Goal: Obtain resource: Download file/media

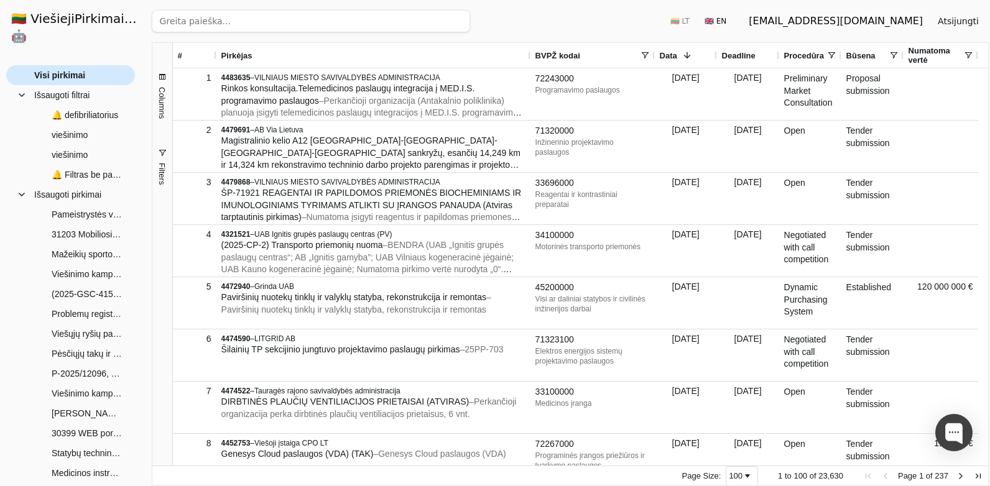
drag, startPoint x: 0, startPoint y: 0, endPoint x: 63, endPoint y: 53, distance: 82.5
click at [63, 66] on span "Visi pirkimai" at bounding box center [59, 75] width 51 height 19
click at [229, 25] on input "search" at bounding box center [311, 21] width 318 height 22
paste input "4498558"
click button "Ieškoti" at bounding box center [446, 21] width 48 height 22
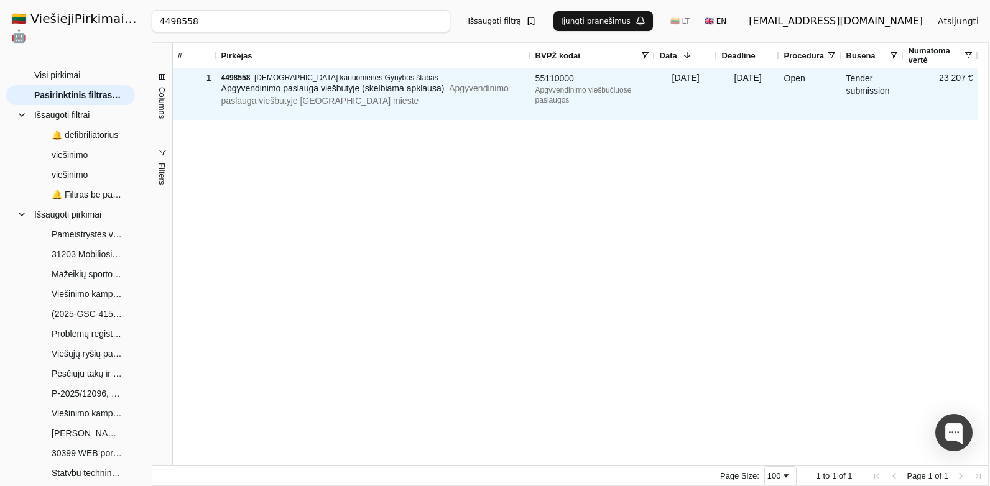
click at [332, 90] on span "Apgyvendinimo paslauga viešbutyje (skelbiama apklausa)" at bounding box center [332, 88] width 223 height 10
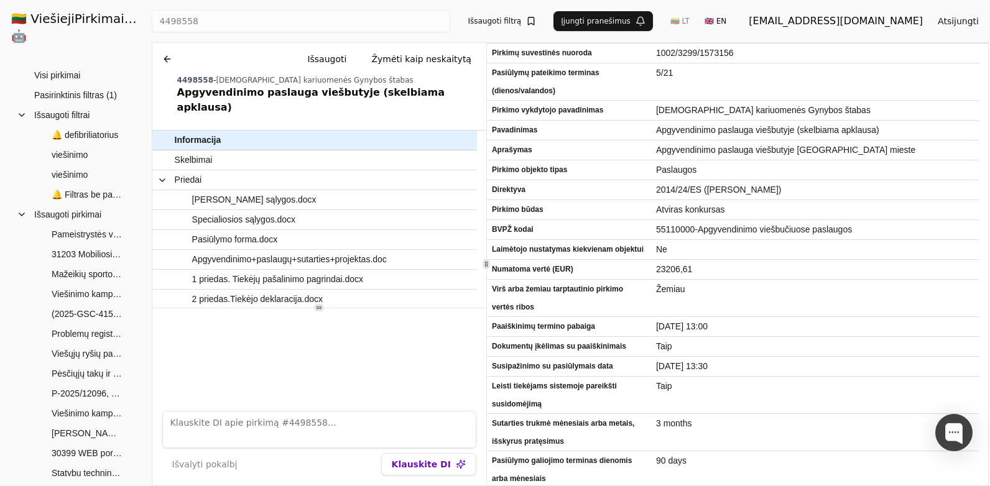
click at [162, 55] on button at bounding box center [167, 59] width 20 height 22
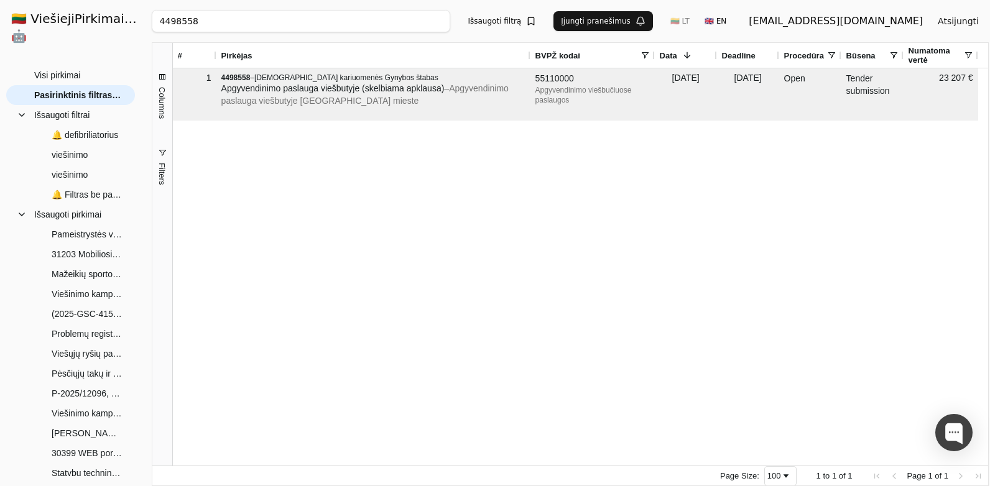
drag, startPoint x: 204, startPoint y: 21, endPoint x: 131, endPoint y: 21, distance: 73.4
click at [131, 21] on div "🇱🇹 ViešiejiPirkimai .AI 🤖 [EMAIL_ADDRESS][DOMAIN_NAME] Atsijungti Group Visi pi…" at bounding box center [495, 243] width 990 height 486
paste input "86381"
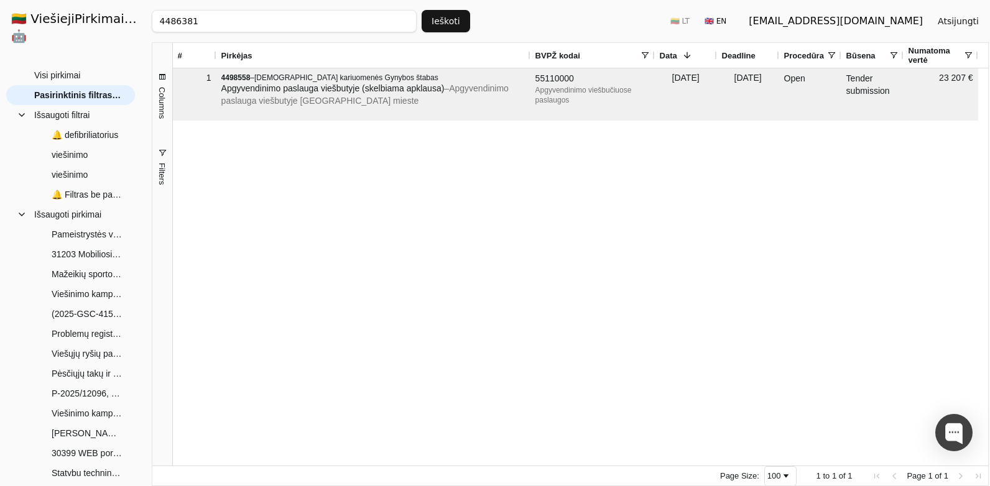
click button "Ieškoti" at bounding box center [446, 21] width 48 height 22
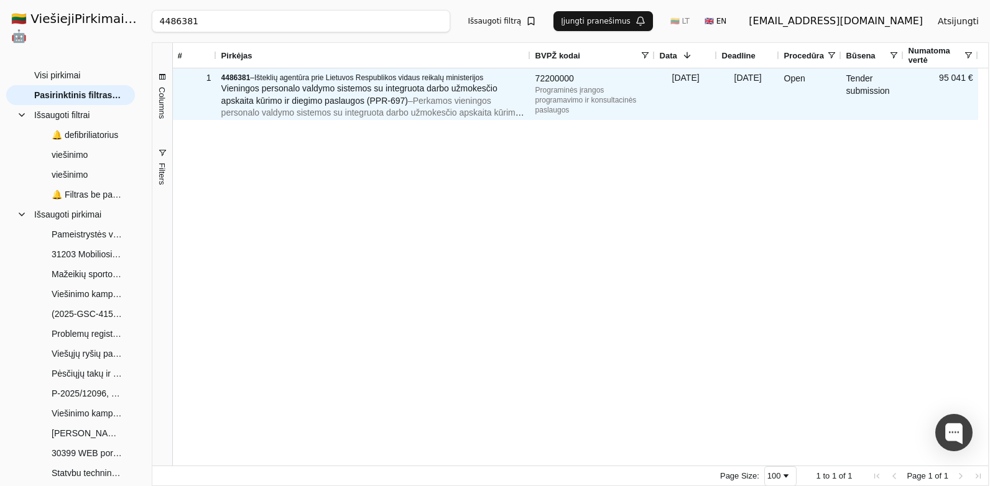
click at [311, 92] on span "Vieningos personalo valdymo sistemos su integruota darbo užmokesčio apskaita kū…" at bounding box center [359, 94] width 276 height 22
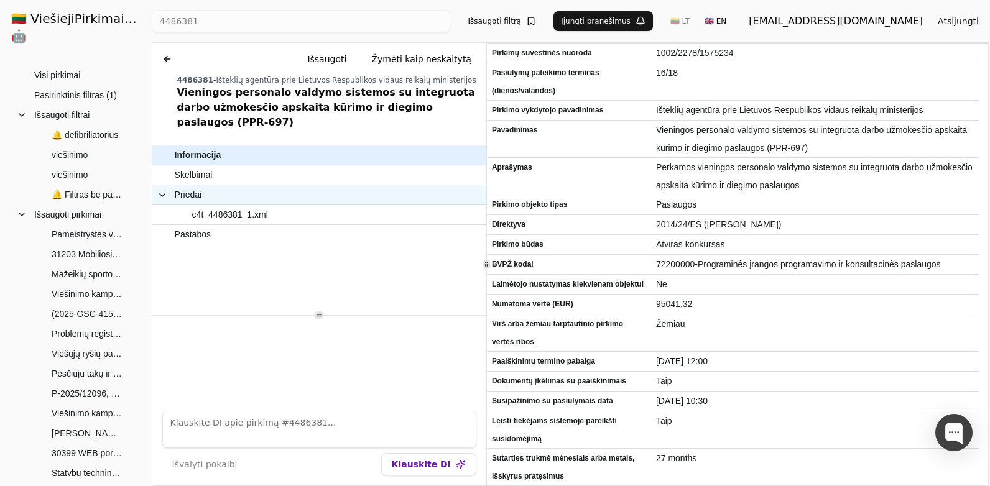
click at [327, 186] on span "Priedai" at bounding box center [304, 195] width 294 height 18
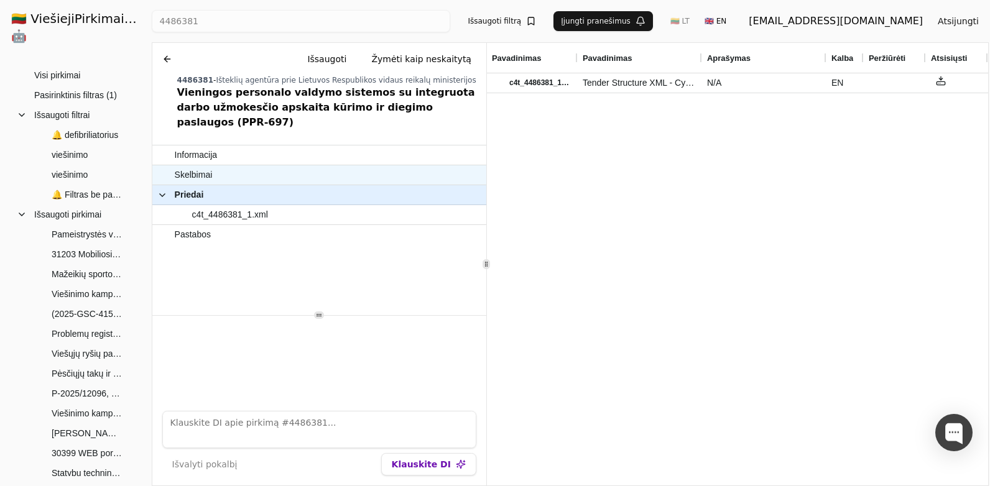
click at [334, 166] on span "Skelbimai" at bounding box center [313, 175] width 277 height 18
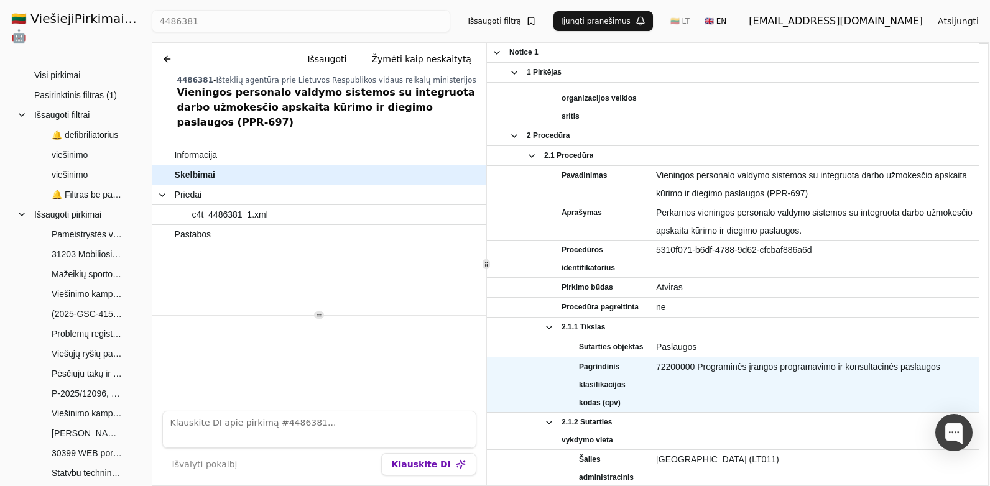
scroll to position [249, 0]
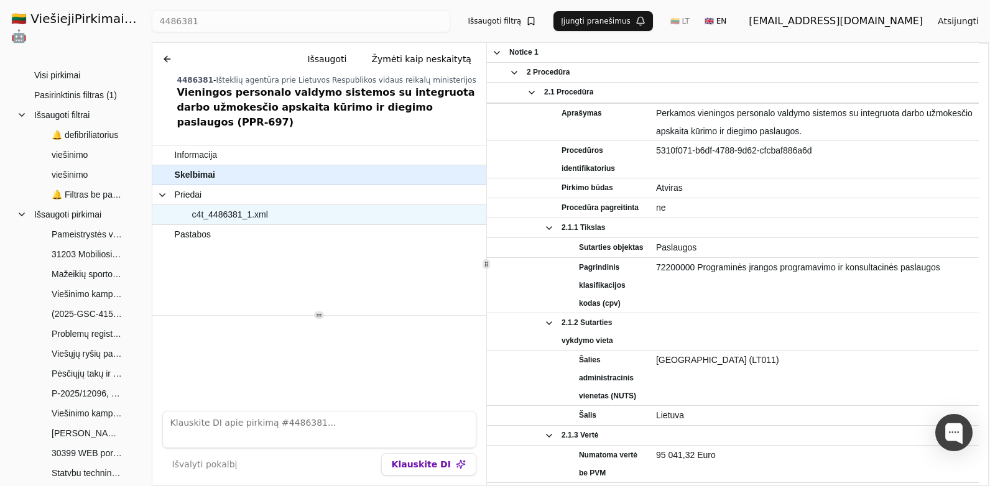
click at [325, 205] on div "c4t_4486381_1.xml" at bounding box center [304, 214] width 304 height 19
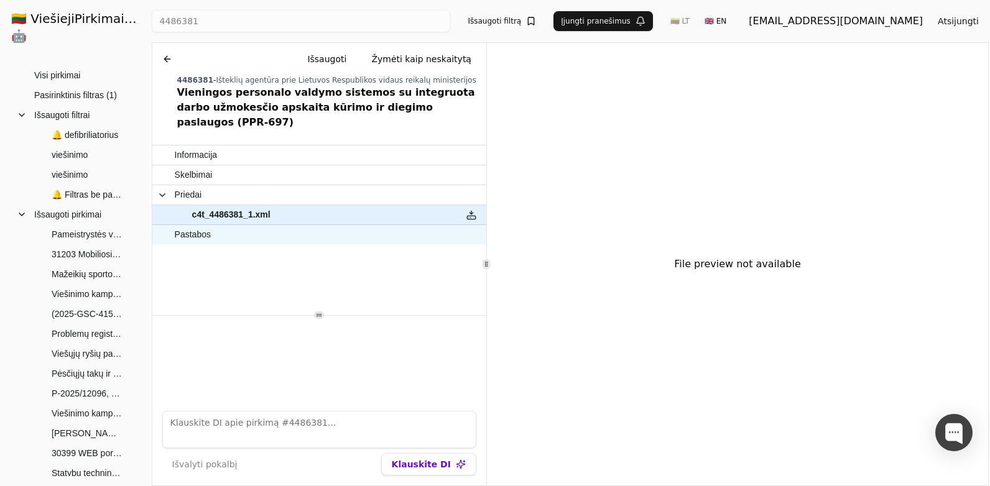
click at [312, 226] on span "Pastabos" at bounding box center [313, 235] width 277 height 18
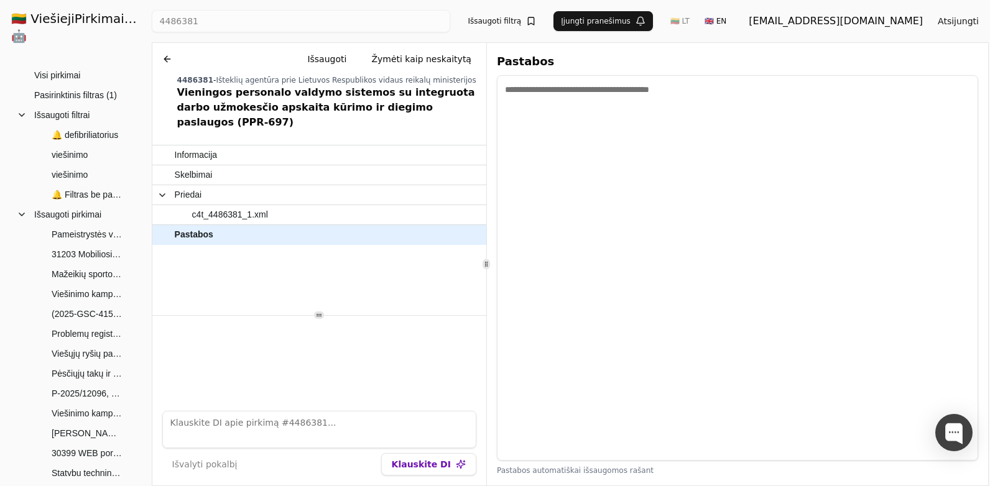
click at [171, 57] on button at bounding box center [167, 59] width 20 height 22
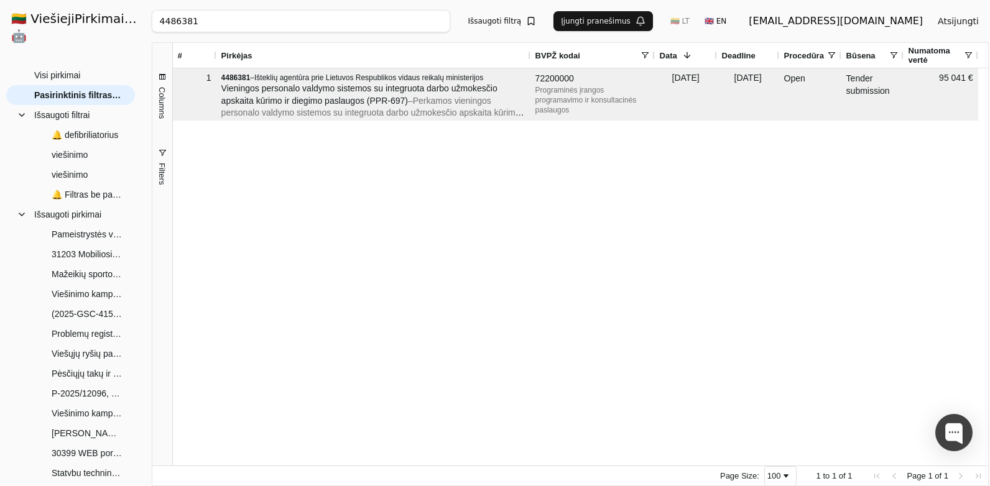
click at [185, 20] on input "4486381" at bounding box center [301, 21] width 299 height 22
drag, startPoint x: 216, startPoint y: 23, endPoint x: 81, endPoint y: 16, distance: 135.7
click at [81, 16] on div "🇱🇹 ViešiejiPirkimai .AI 🤖 [EMAIL_ADDRESS][DOMAIN_NAME] Atsijungti Group Visi pi…" at bounding box center [495, 243] width 990 height 486
paste input "3529403"
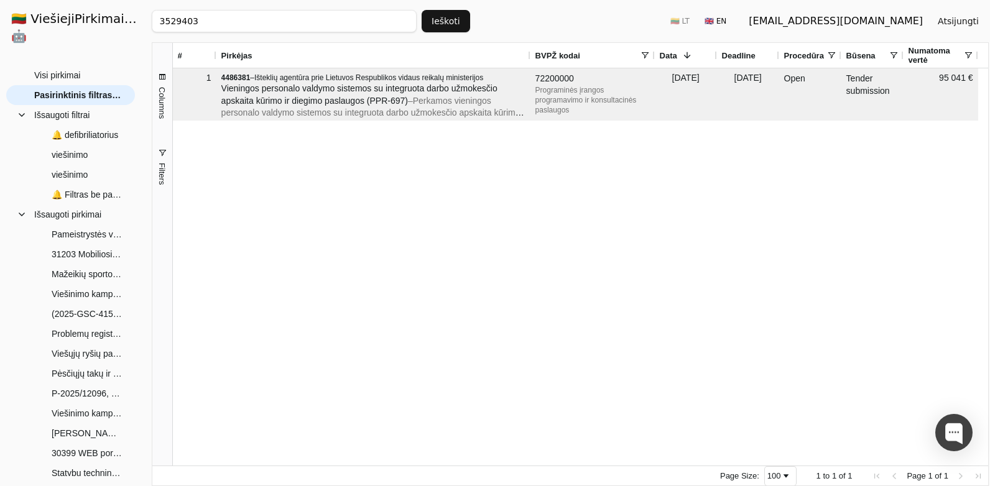
type input "3529403"
click button "Ieškoti" at bounding box center [446, 21] width 48 height 22
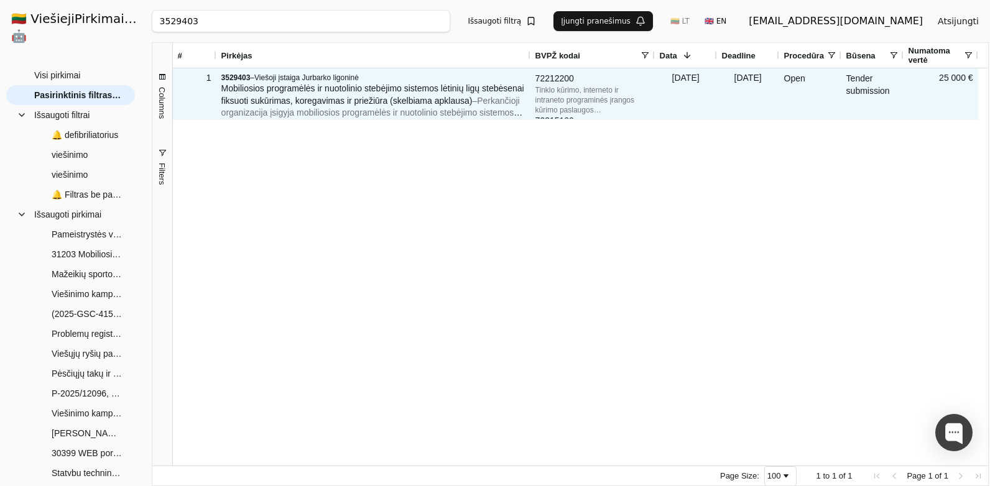
click at [313, 101] on span "Mobiliosios programėlės ir nuotolinio stebėjimo sistemos lėtinių ligų stebėsena…" at bounding box center [372, 94] width 303 height 22
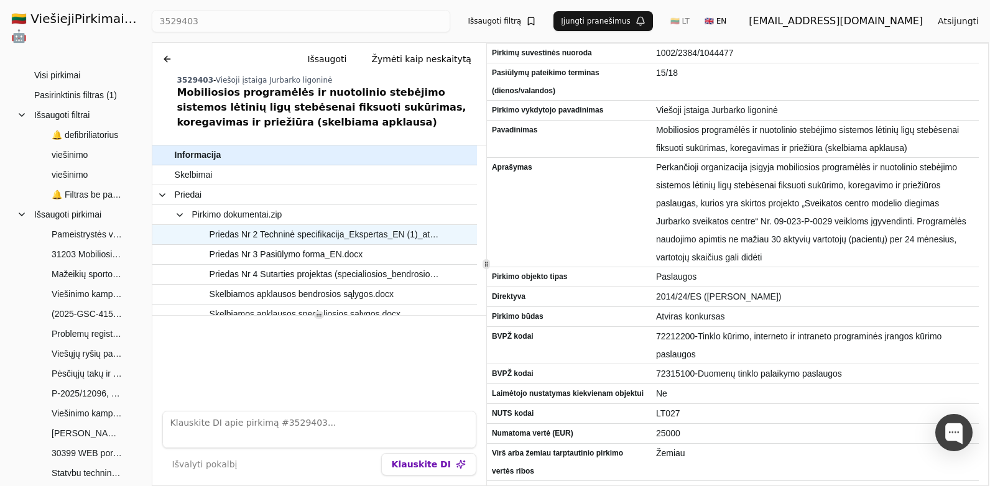
click at [364, 233] on span "Priedas Nr 2 Techninė specifikacija_Ekspertas_EN (1)_atn.docx" at bounding box center [325, 235] width 231 height 18
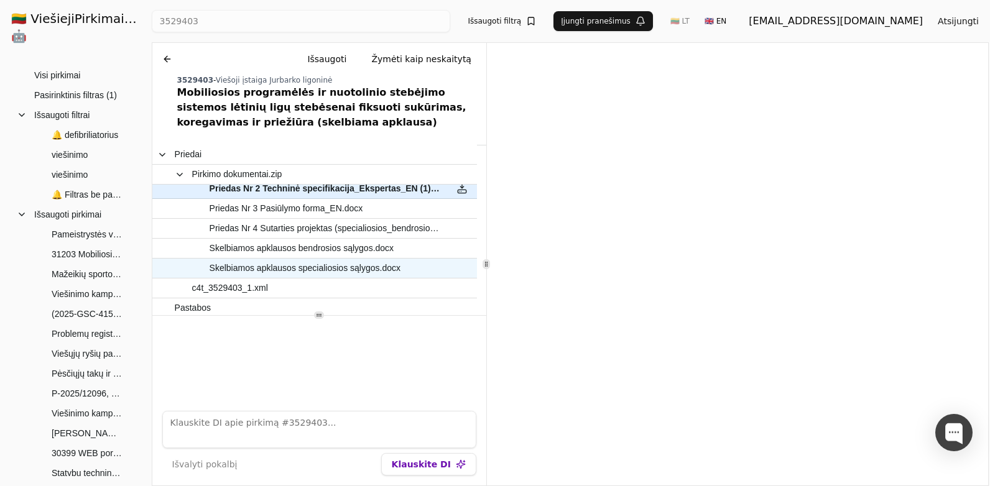
scroll to position [49, 0]
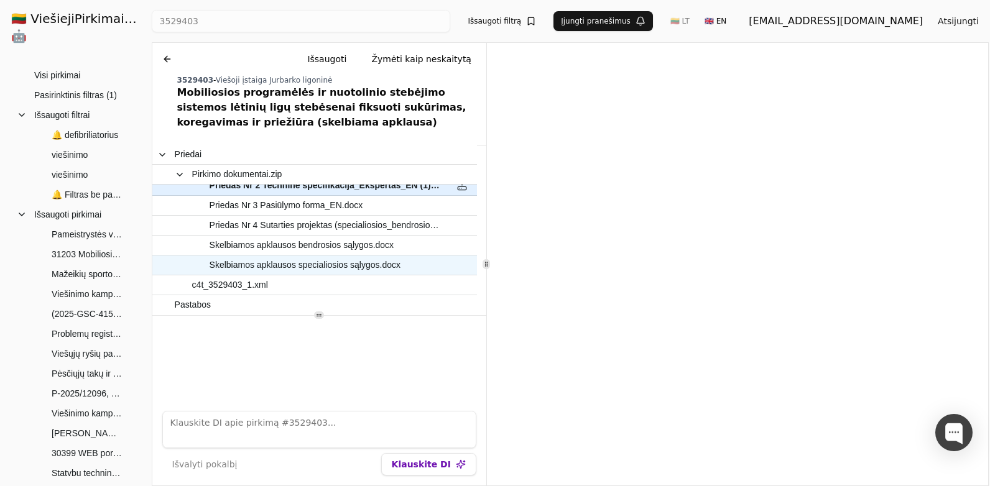
click at [379, 264] on span "Skelbiamos apklausos specialiosios sąlygos.docx" at bounding box center [305, 265] width 191 height 18
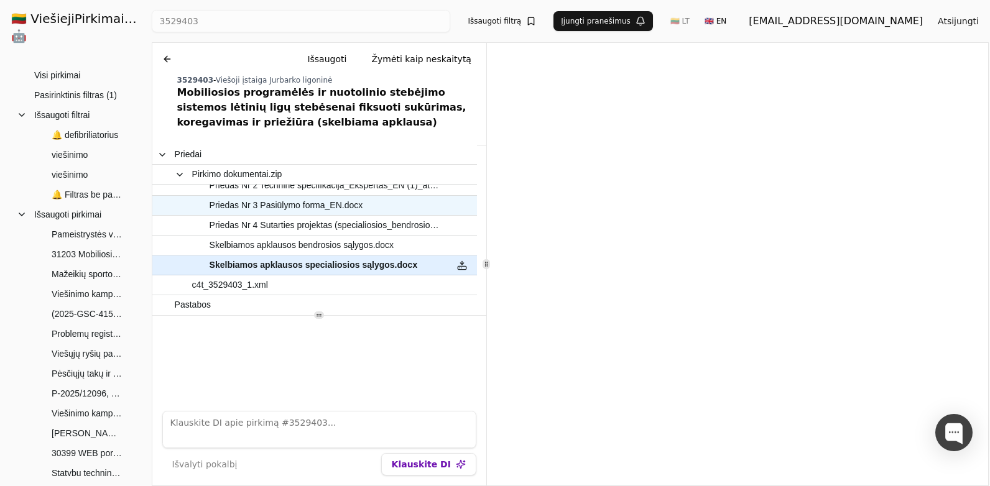
click at [396, 208] on span "Priedas Nr 3 Pasiūlymo forma_EN.docx" at bounding box center [308, 205] width 267 height 18
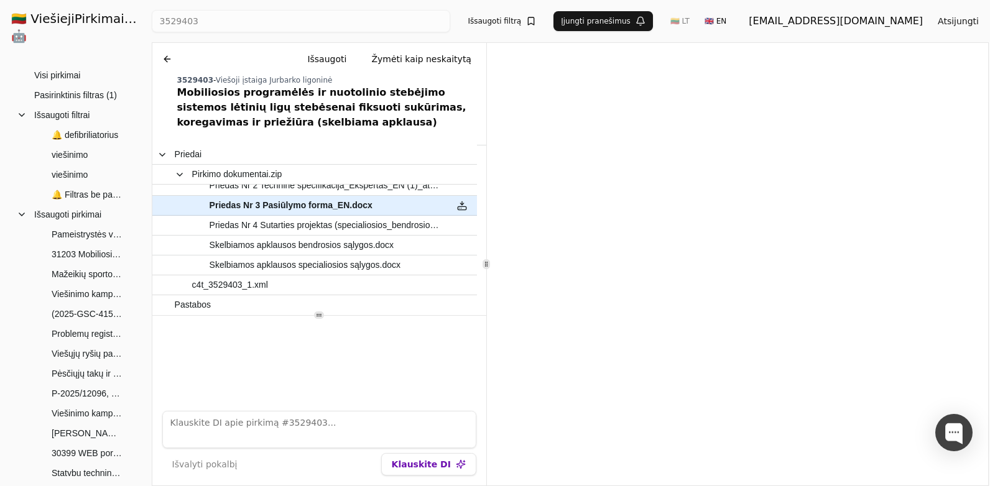
click at [165, 66] on button at bounding box center [167, 59] width 20 height 22
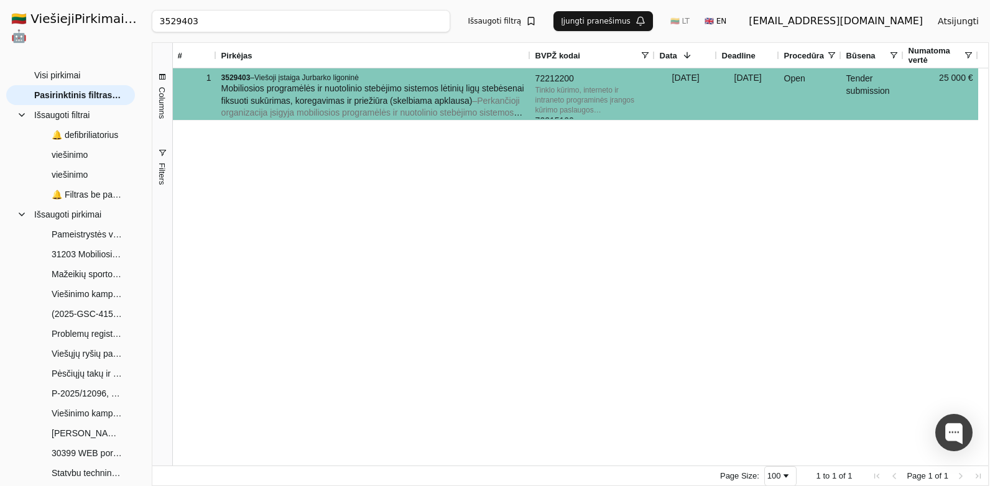
click at [208, 25] on input "3529403" at bounding box center [301, 21] width 299 height 22
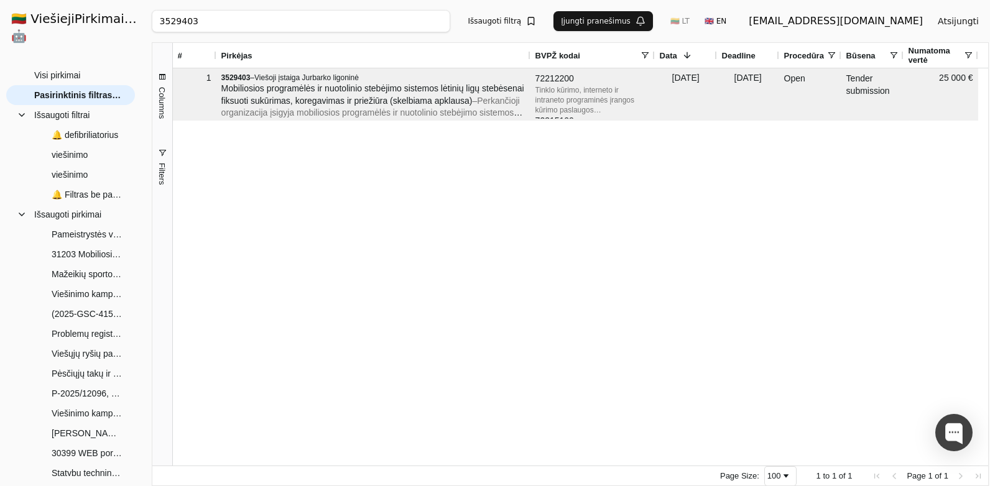
click at [451, 18] on input "3529403" at bounding box center [301, 21] width 299 height 22
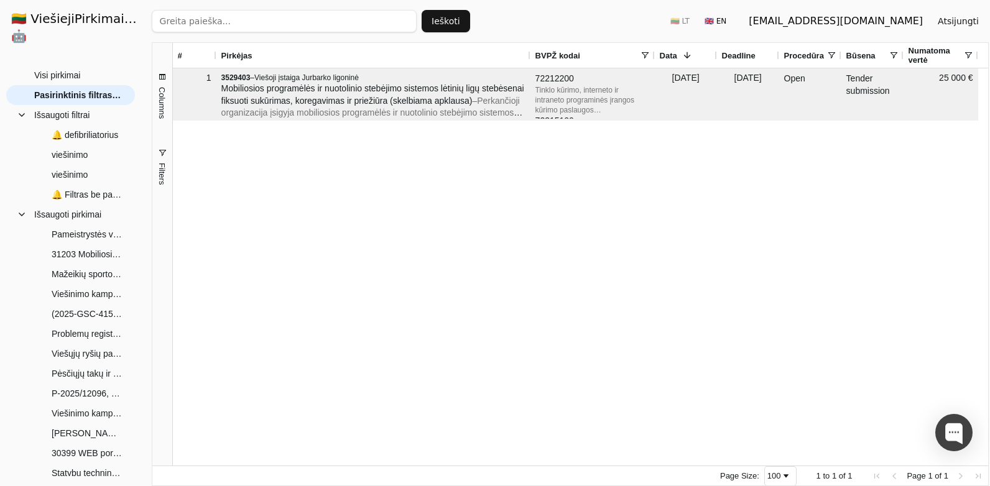
paste input "4464435"
type input "4464435"
click button "Ieškoti" at bounding box center [446, 21] width 48 height 22
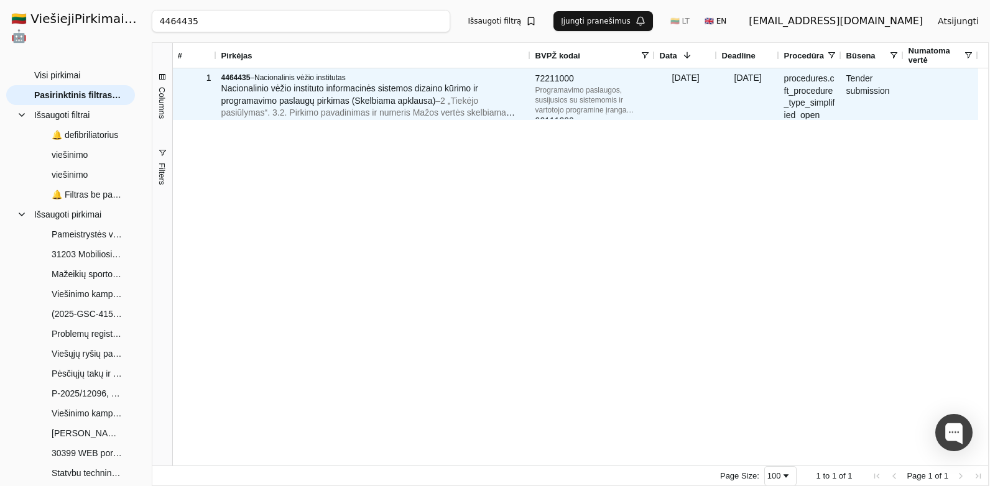
click at [367, 93] on span "Nacionalinio vėžio instituto informacinės sistemos dizaino kūrimo ir programavi…" at bounding box center [349, 94] width 257 height 22
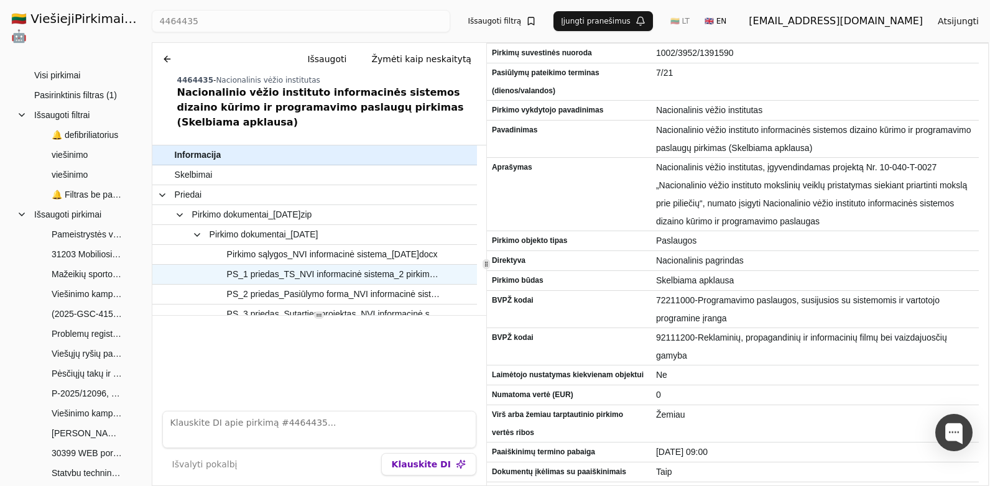
click at [366, 265] on span "PS_1 priedas_TS_NVI informacinė sistema_2 pirkimo dalys_[DATE]docx" at bounding box center [333, 274] width 213 height 18
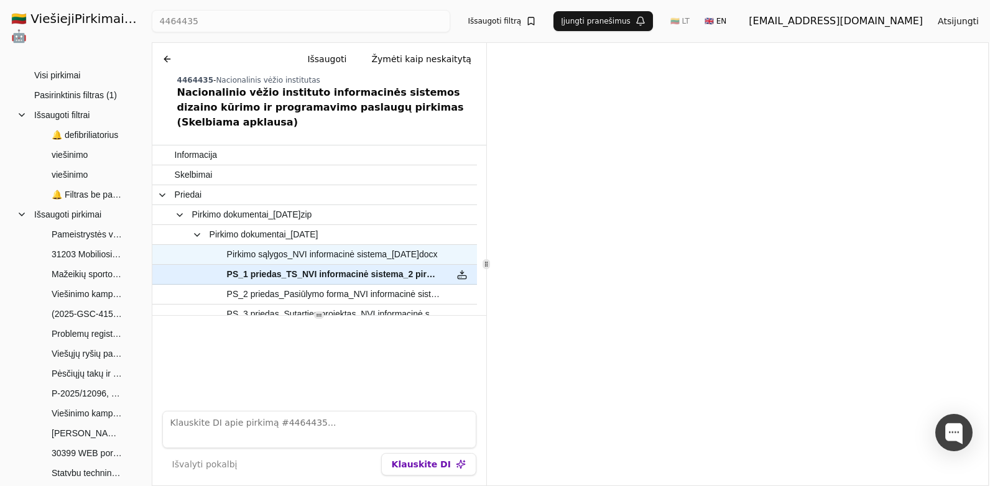
click at [353, 246] on span "Pirkimo sąlygos_NVI informacinė sistema_[DATE]docx" at bounding box center [332, 255] width 211 height 18
click at [321, 265] on span "PS_1 priedas_TS_NVI informacinė sistema_2 pirkimo dalys_[DATE]docx" at bounding box center [333, 274] width 213 height 18
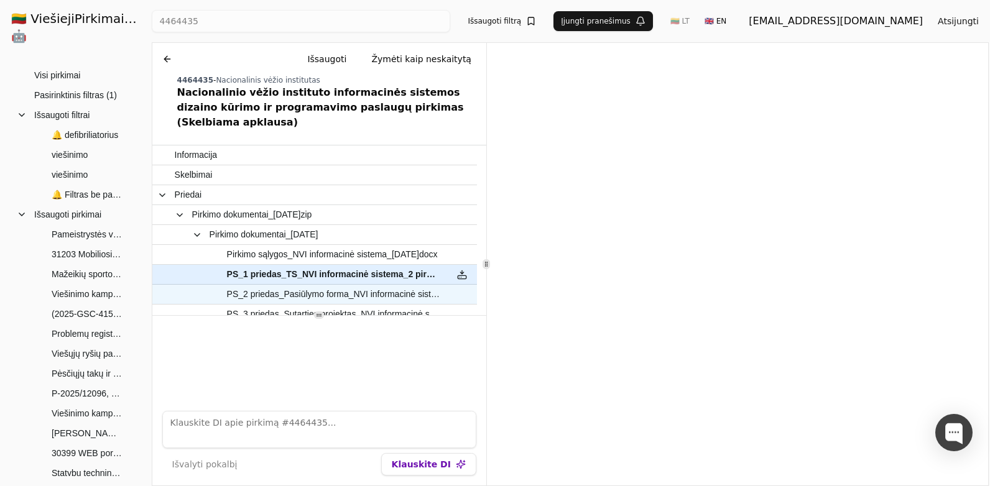
click at [321, 285] on span "PS_2 priedas_Pasiūlymo forma_NVI informacinė sistema_[DATE]docx" at bounding box center [333, 294] width 213 height 18
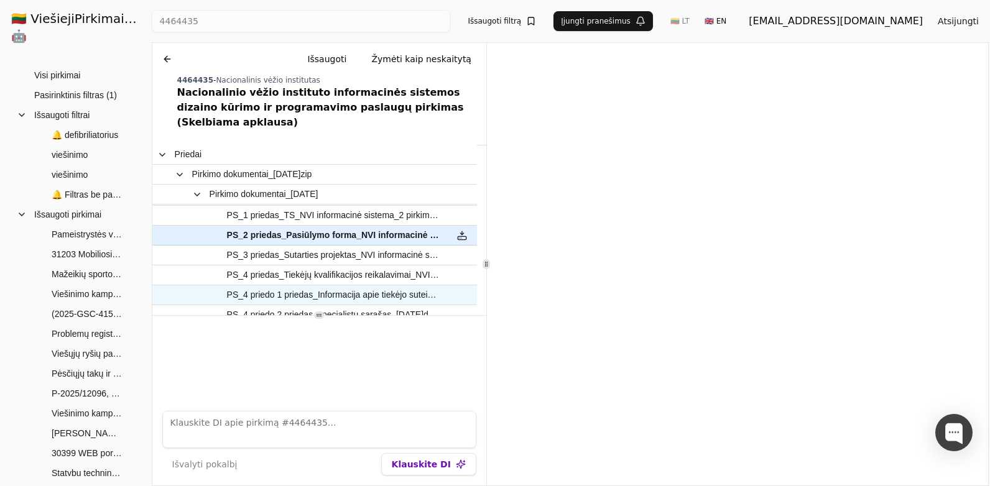
scroll to position [62, 0]
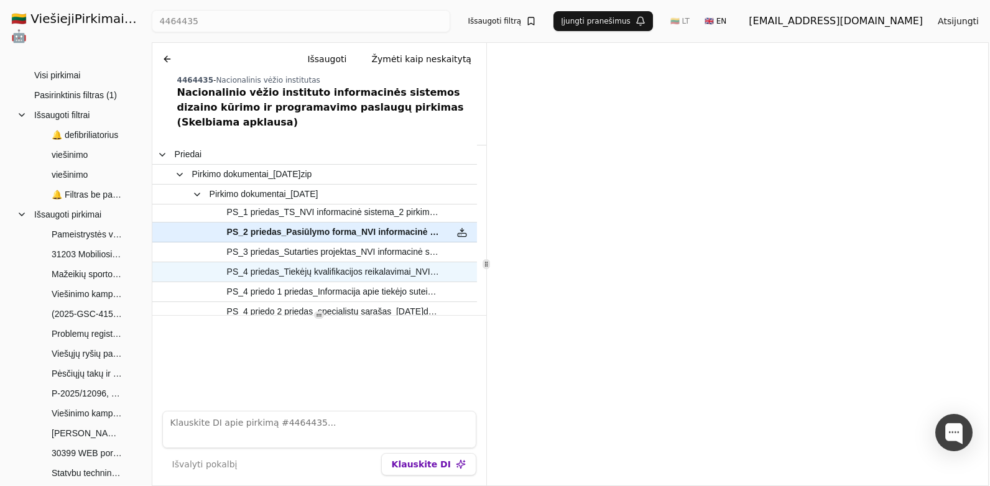
click at [366, 263] on span "PS_4 priedas_Tiekėjų kvalifikacijos reikalavimai_NVI informacinė sistema_[DATE]…" at bounding box center [333, 272] width 213 height 18
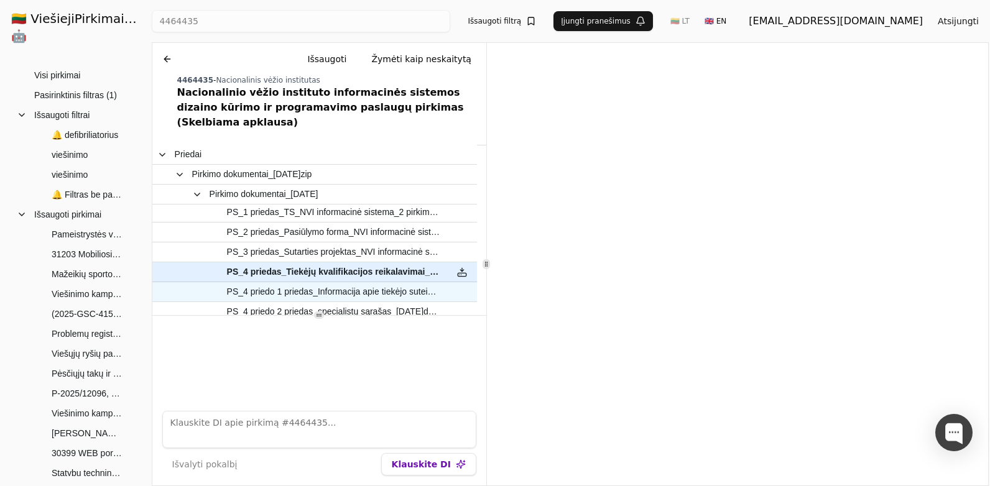
click at [384, 283] on span "PS_4 priedo 1 priedas_Informacija apie tiekėjo suteiktas paslaugas_forma_[DATE]…" at bounding box center [333, 292] width 213 height 18
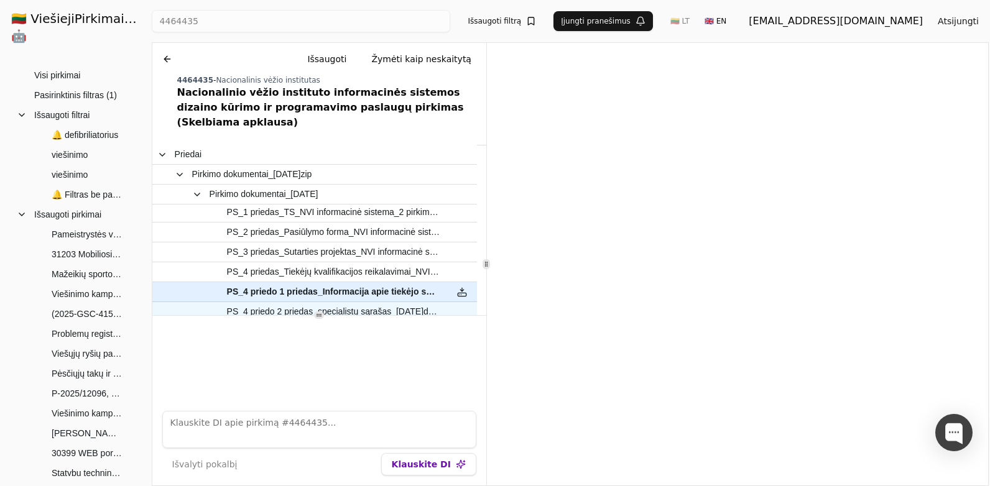
click at [377, 303] on span "PS_4 priedo 2 priedas_specialistų sąrašas_[DATE]docx" at bounding box center [333, 312] width 213 height 18
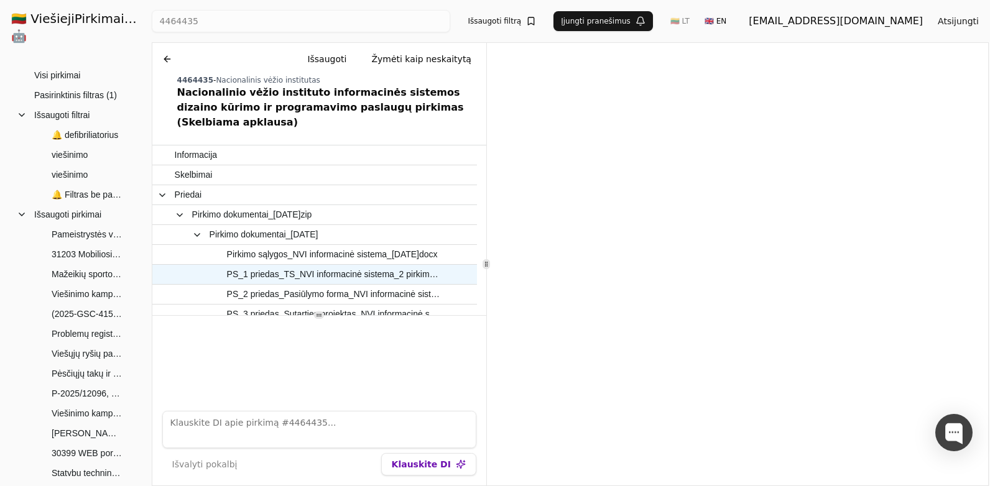
click at [389, 265] on span "PS_1 priedas_TS_NVI informacinė sistema_2 pirkimo dalys_[DATE]docx" at bounding box center [333, 274] width 213 height 18
click at [162, 53] on button at bounding box center [167, 59] width 20 height 22
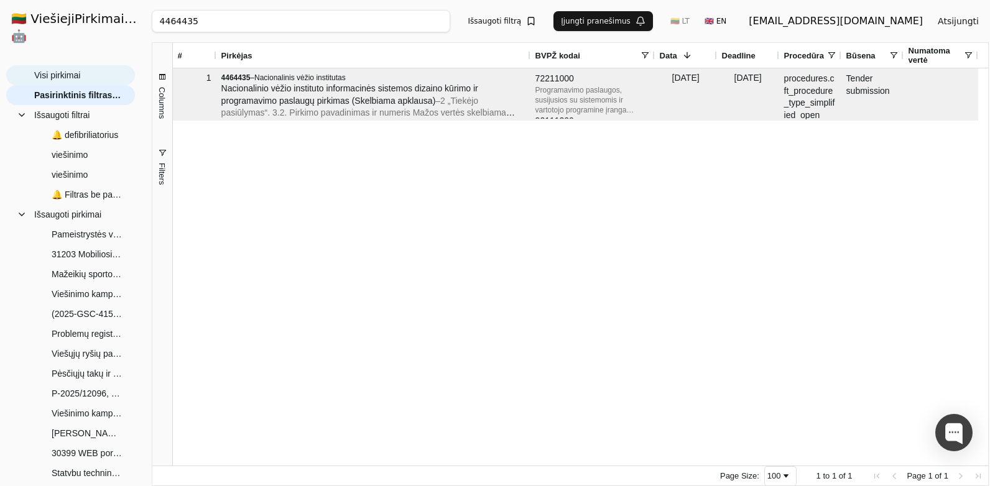
click at [54, 66] on span "Visi pirkimai" at bounding box center [57, 75] width 46 height 19
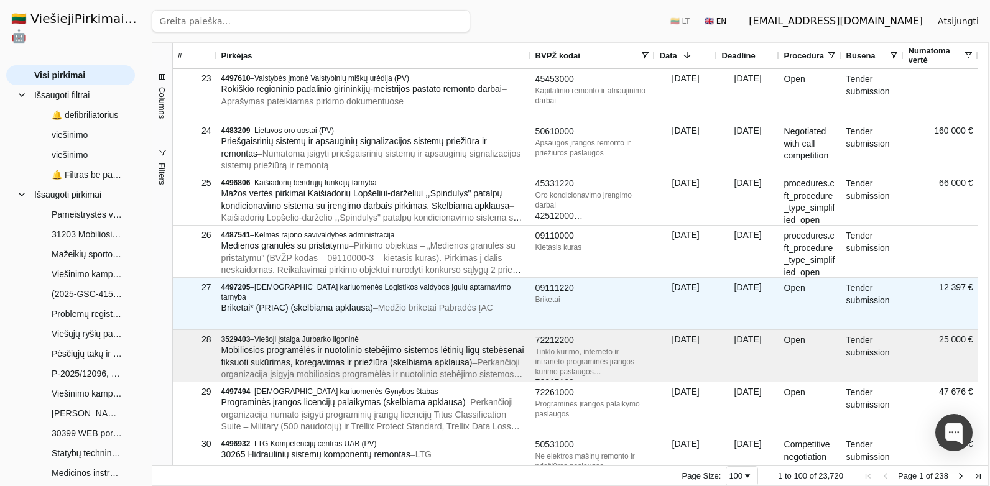
scroll to position [1181, 0]
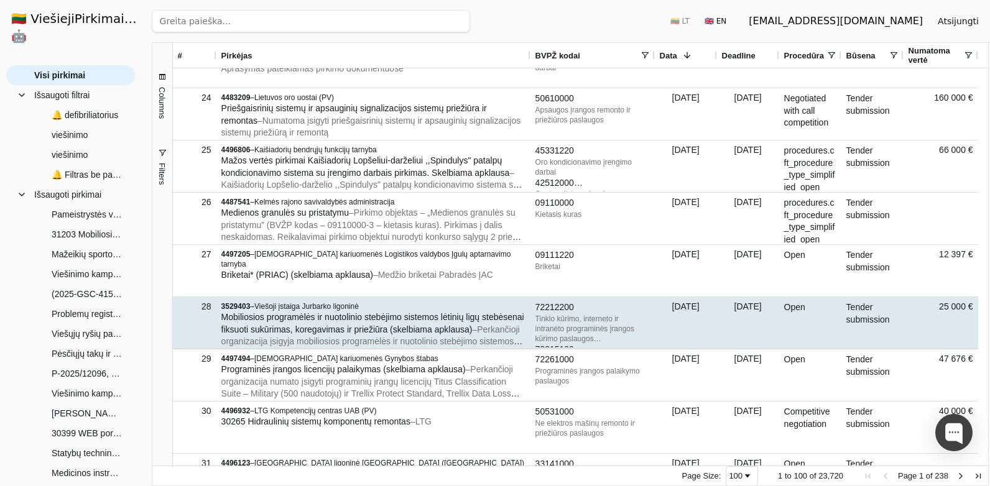
click at [420, 314] on span "Mobiliosios programėlės ir nuotolinio stebėjimo sistemos lėtinių ligų stebėsena…" at bounding box center [372, 323] width 303 height 22
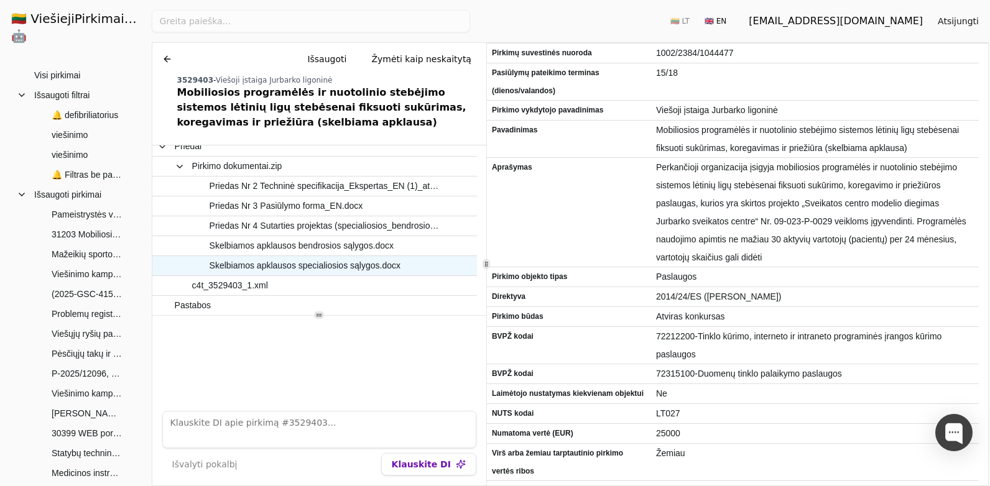
scroll to position [49, 0]
click at [357, 262] on span "Skelbiamos apklausos specialiosios sąlygos.docx" at bounding box center [305, 265] width 191 height 18
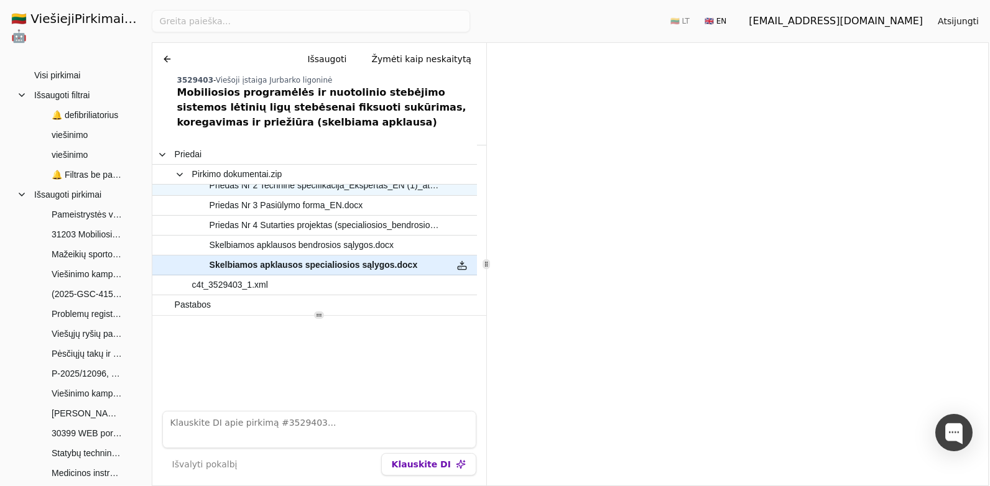
click at [390, 186] on span "Priedas Nr 2 Techninė specifikacija_Ekspertas_EN (1)_atn.docx" at bounding box center [325, 186] width 231 height 18
